Goal: Browse casually: Explore the website without a specific task or goal

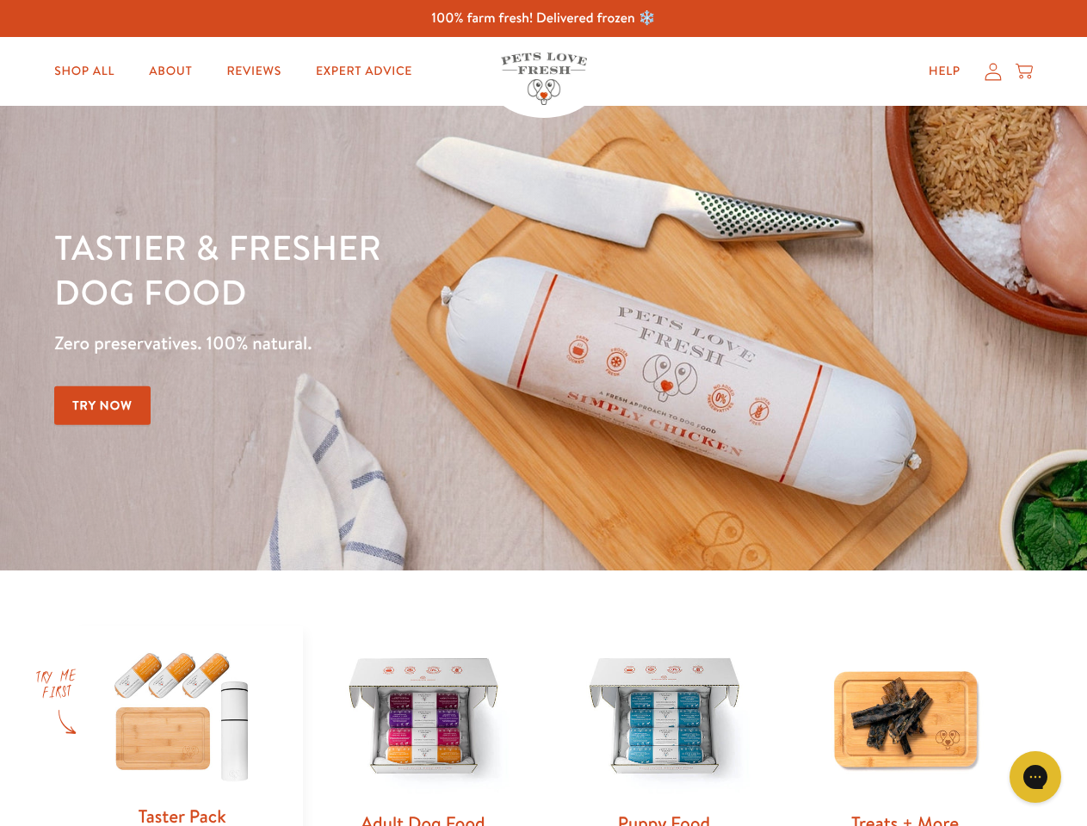
click at [543, 413] on div "Tastier & fresher dog food Zero preservatives. 100% natural. Try Now" at bounding box center [380, 338] width 652 height 227
click at [1035, 777] on icon "Gorgias live chat" at bounding box center [1035, 776] width 16 height 16
